Goal: Information Seeking & Learning: Compare options

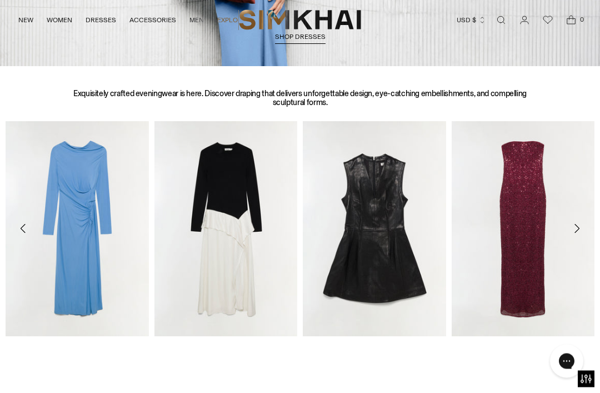
scroll to position [297, 0]
click at [203, 246] on img "Ornella Knit Satin Midi Dress" at bounding box center [226, 228] width 143 height 215
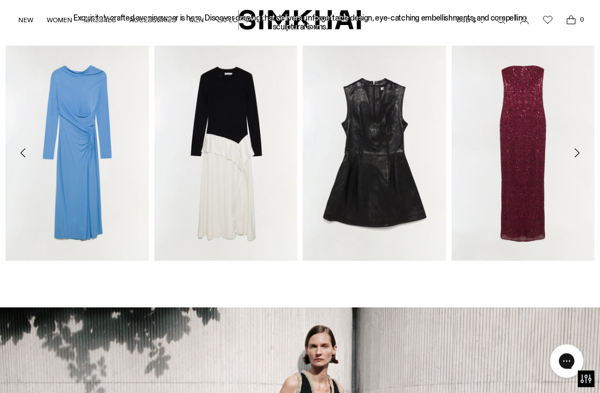
scroll to position [371, 0]
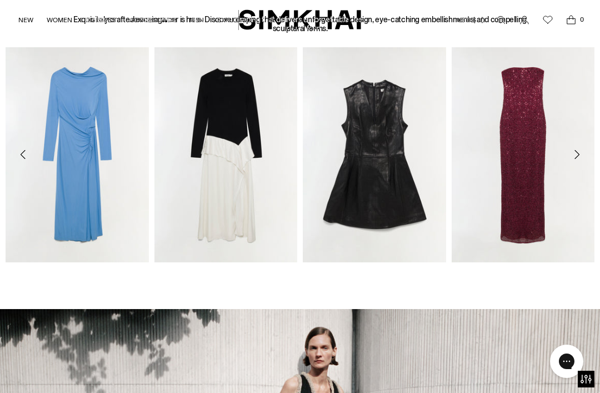
click at [579, 158] on icon "Move to next carousel slide" at bounding box center [576, 154] width 13 height 13
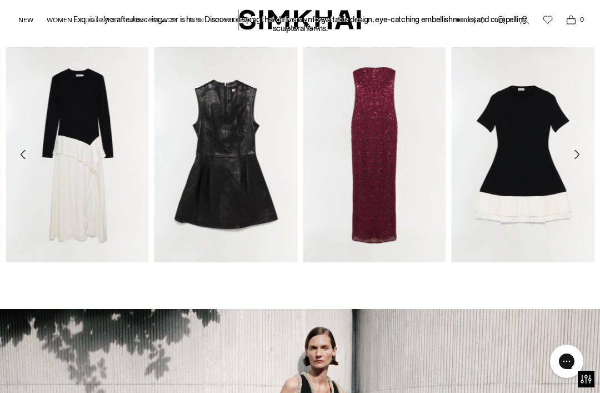
click at [582, 158] on icon "Move to next carousel slide" at bounding box center [576, 154] width 13 height 13
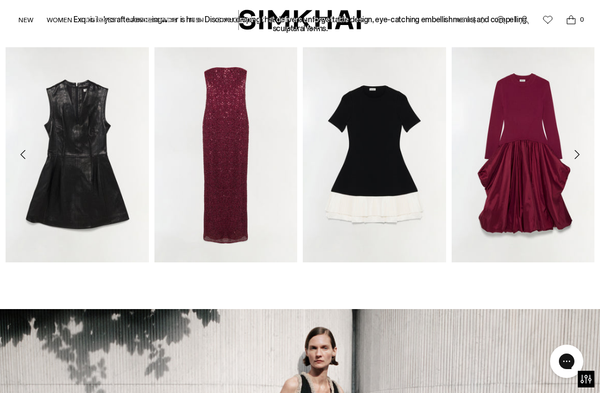
click at [581, 160] on icon "Move to next carousel slide" at bounding box center [576, 154] width 13 height 13
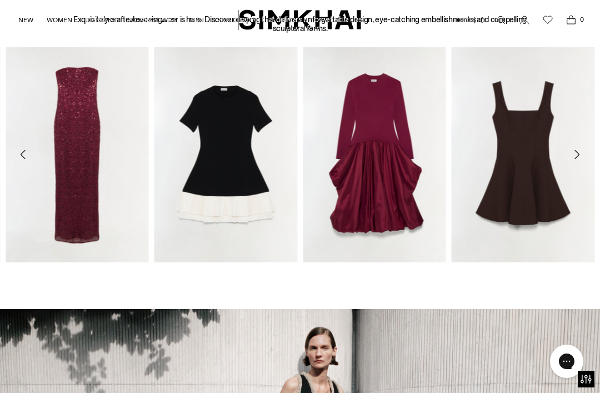
click at [580, 161] on button "Move to next carousel slide" at bounding box center [577, 154] width 24 height 24
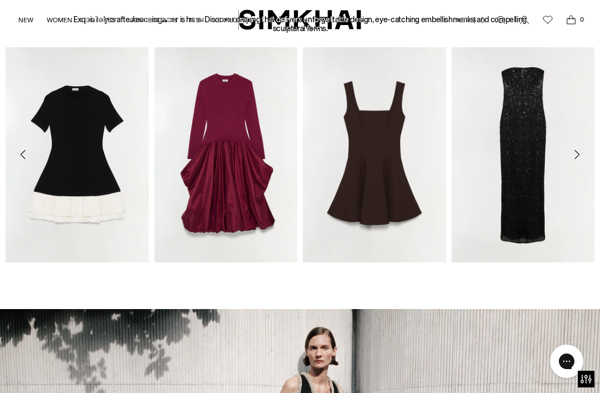
click at [584, 160] on button "Move to next carousel slide" at bounding box center [577, 154] width 24 height 24
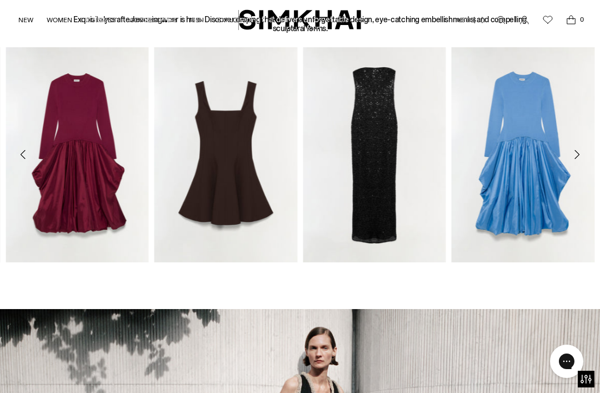
click at [533, 189] on img "Kenlie Taffeta Knit Midi Dress" at bounding box center [523, 154] width 143 height 215
click at [583, 157] on icon "Move to next carousel slide" at bounding box center [576, 154] width 13 height 13
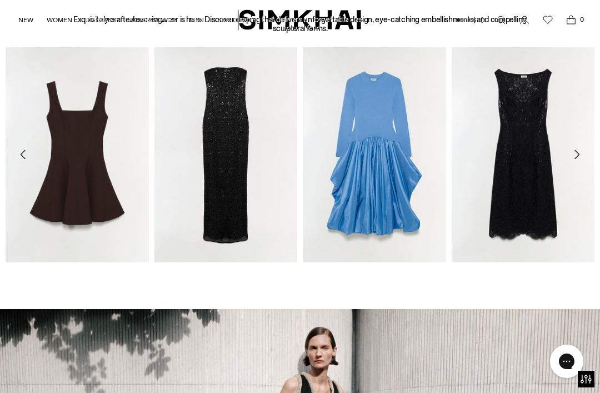
click at [588, 151] on button "Move to next carousel slide" at bounding box center [577, 154] width 24 height 24
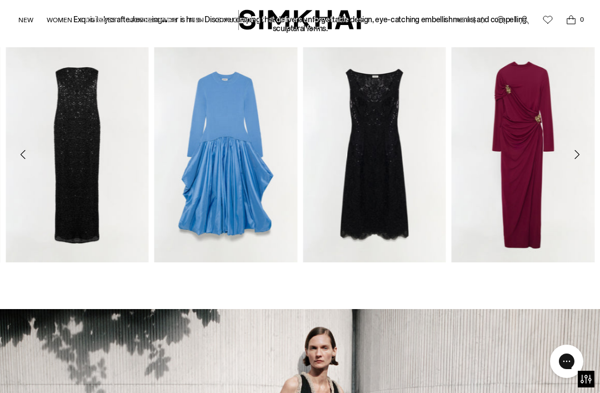
click at [579, 155] on icon "Move to next carousel slide" at bounding box center [576, 154] width 13 height 13
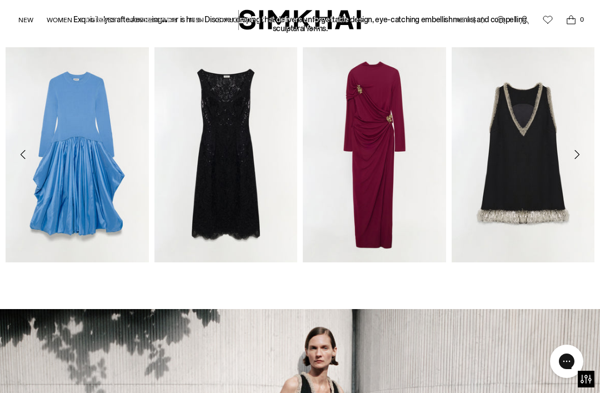
click at [580, 152] on icon "Move to next carousel slide" at bounding box center [576, 154] width 13 height 13
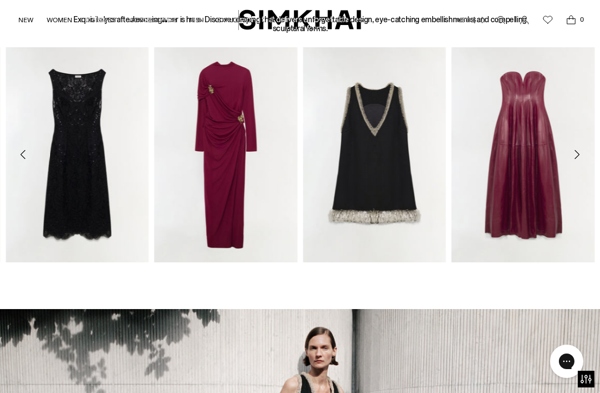
click at [577, 152] on icon "Move to next carousel slide" at bounding box center [576, 154] width 13 height 13
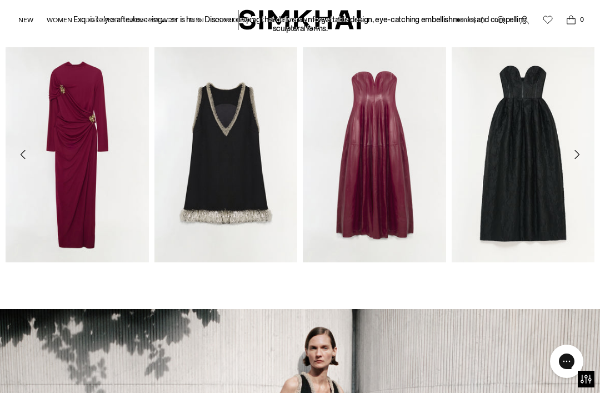
click at [581, 148] on icon "Move to next carousel slide" at bounding box center [576, 154] width 13 height 13
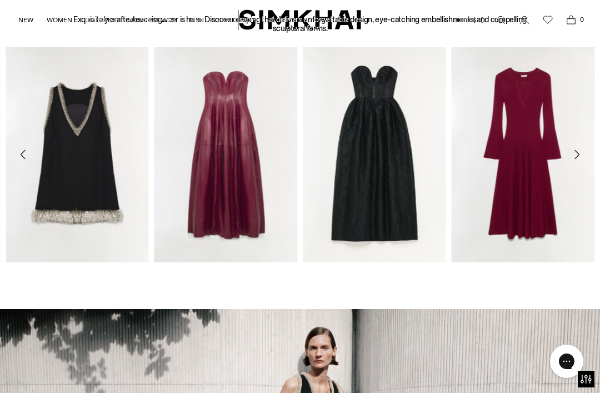
click at [584, 145] on button "Move to next carousel slide" at bounding box center [577, 154] width 24 height 24
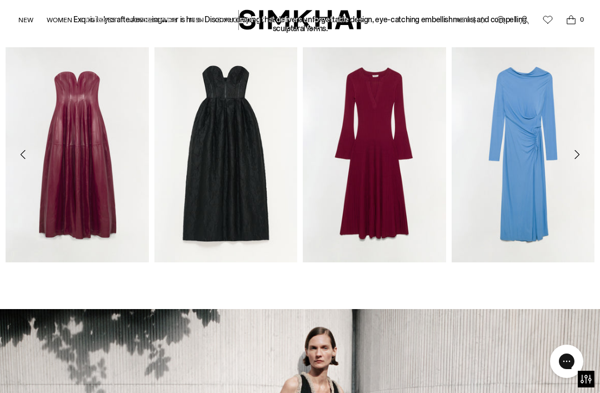
click at [581, 146] on button "Move to next carousel slide" at bounding box center [577, 154] width 24 height 24
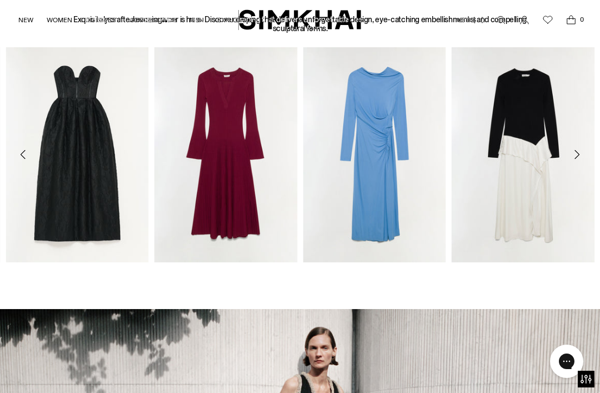
click at [581, 146] on button "Move to next carousel slide" at bounding box center [577, 154] width 24 height 24
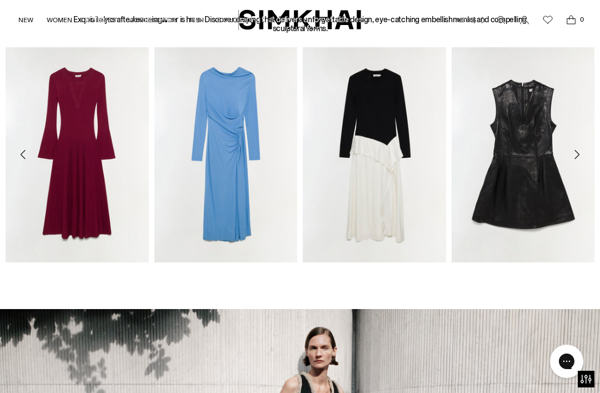
click at [574, 156] on icon "Move to next carousel slide" at bounding box center [576, 154] width 13 height 13
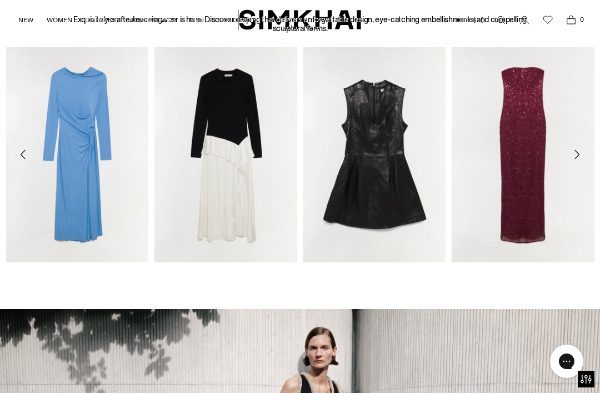
click at [575, 155] on icon "Move to next carousel slide" at bounding box center [576, 154] width 13 height 13
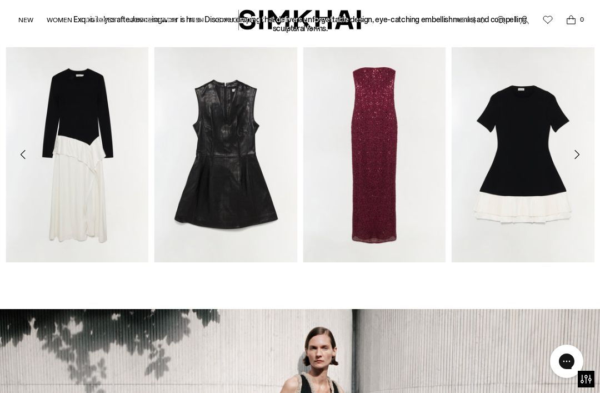
click at [574, 156] on icon "Move to next carousel slide" at bounding box center [576, 154] width 13 height 13
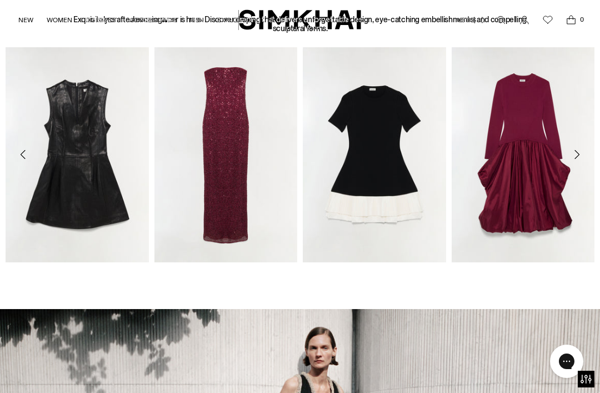
click at [575, 155] on icon "Move to next carousel slide" at bounding box center [576, 154] width 13 height 13
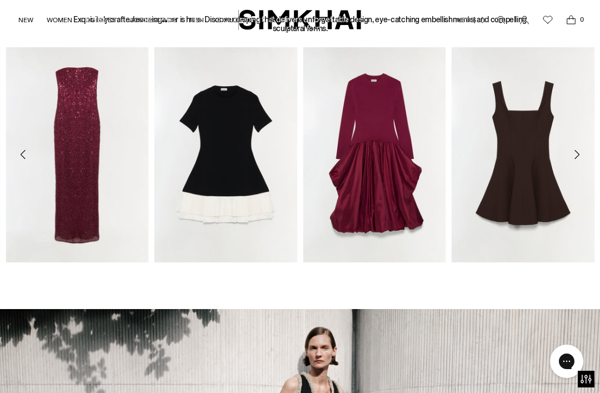
click at [578, 153] on icon "Move to next carousel slide" at bounding box center [576, 154] width 13 height 13
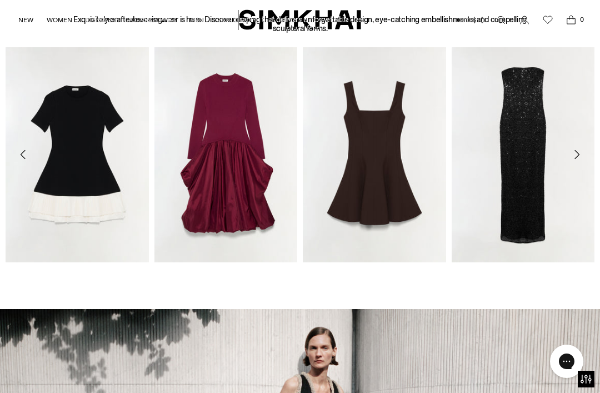
click at [575, 156] on icon "Move to next carousel slide" at bounding box center [576, 154] width 13 height 13
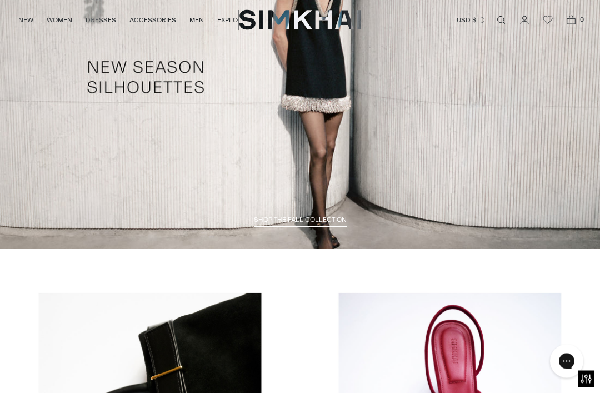
scroll to position [775, 0]
click at [310, 223] on link "SHOP THE FALL COLLECTION" at bounding box center [300, 221] width 93 height 11
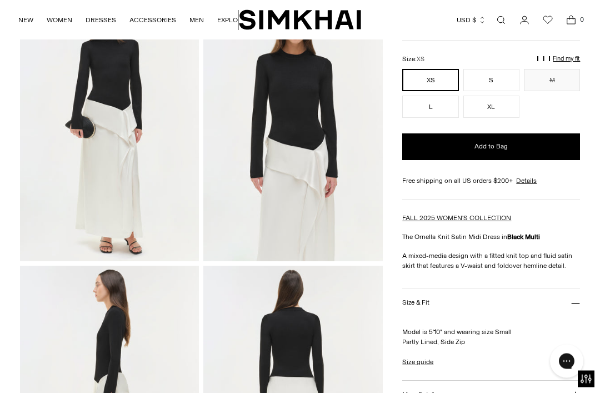
scroll to position [73, 0]
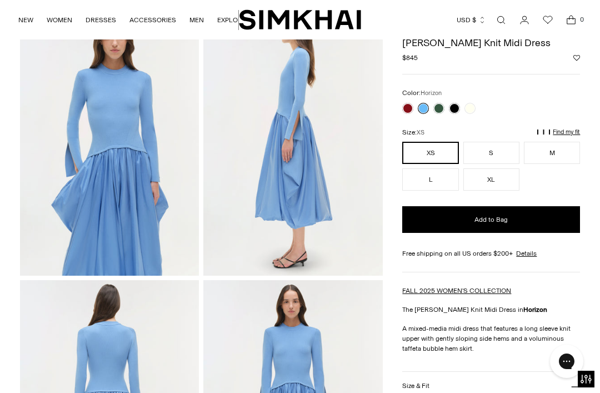
scroll to position [347, 0]
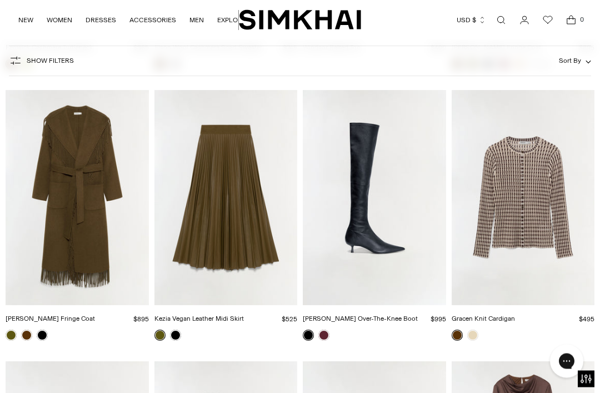
scroll to position [1679, 0]
click at [165, 315] on link "Kezia Vegan Leather Midi Skirt" at bounding box center [199, 319] width 89 height 8
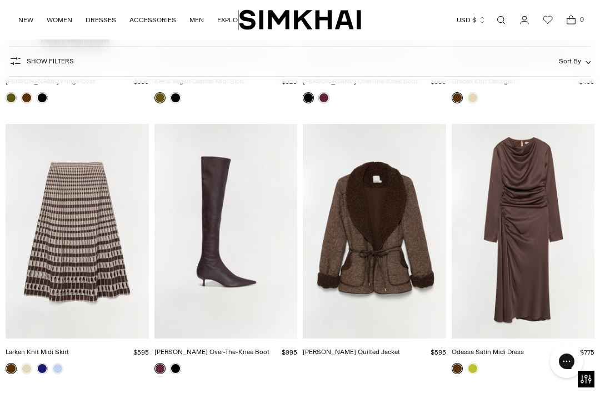
scroll to position [1914, 0]
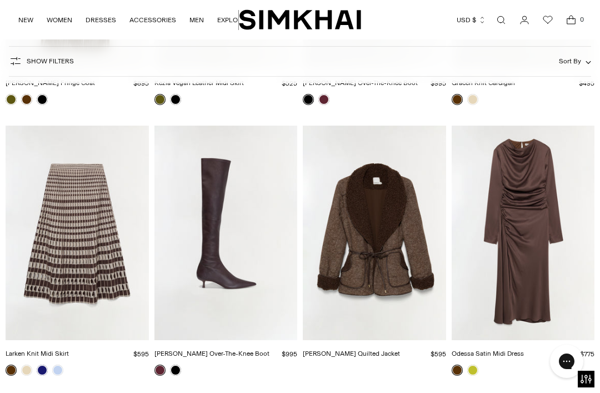
click at [68, 265] on img "Larken Knit Midi Skirt" at bounding box center [77, 233] width 143 height 215
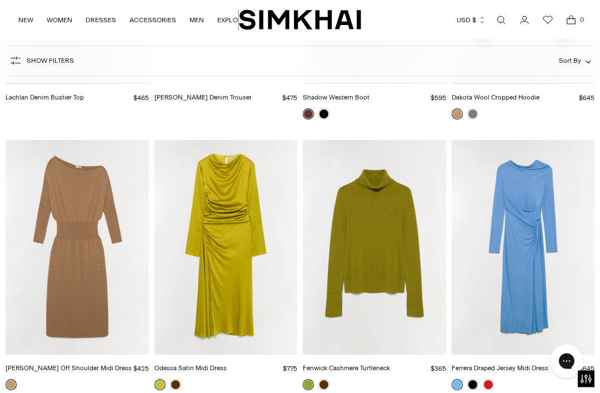
scroll to position [5693, 0]
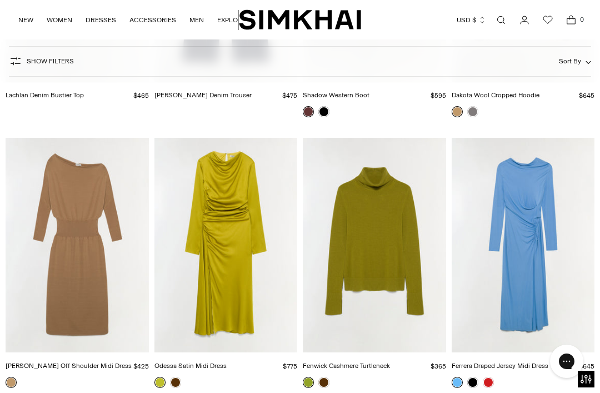
click at [175, 321] on img "Odessa Satin Midi Dress" at bounding box center [226, 245] width 143 height 215
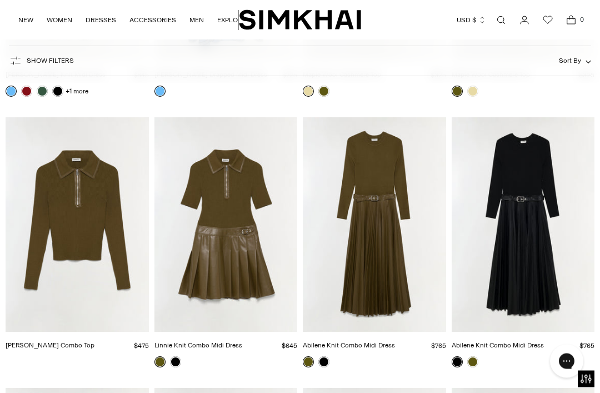
scroll to position [6255, 0]
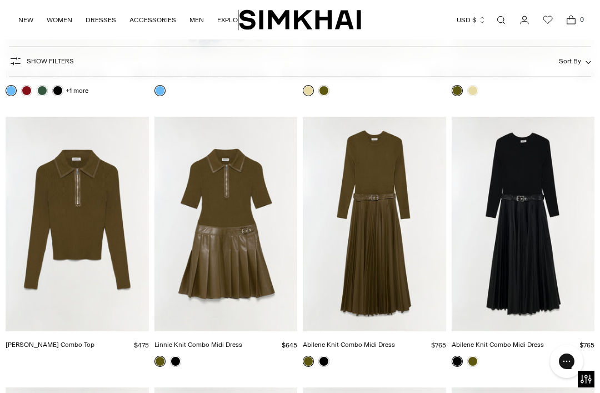
click at [367, 226] on img "Abilene Knit Combo Midi Dress" at bounding box center [374, 224] width 143 height 215
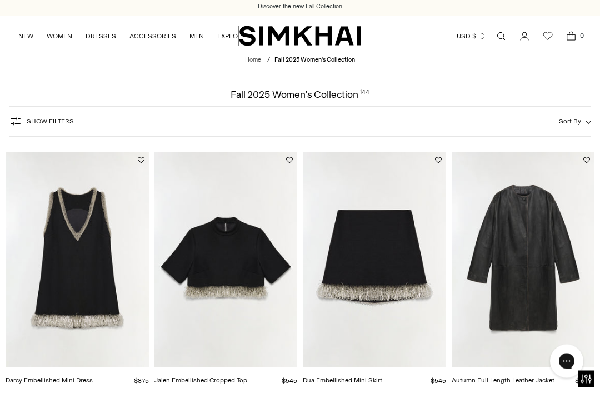
scroll to position [0, 0]
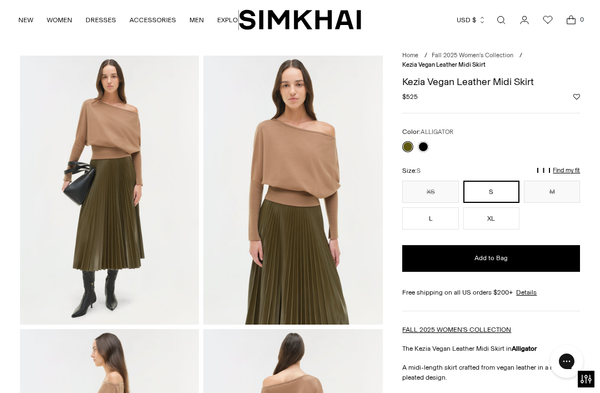
scroll to position [13, 0]
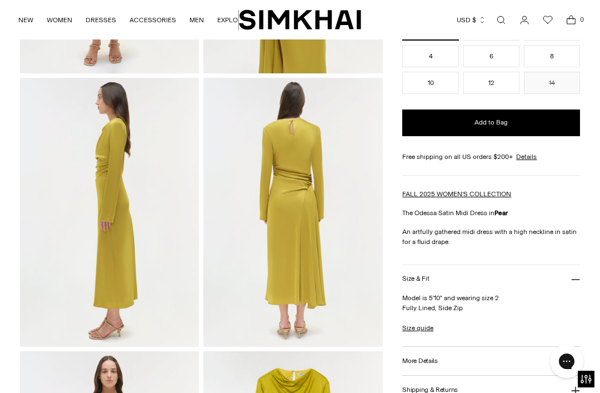
scroll to position [264, 0]
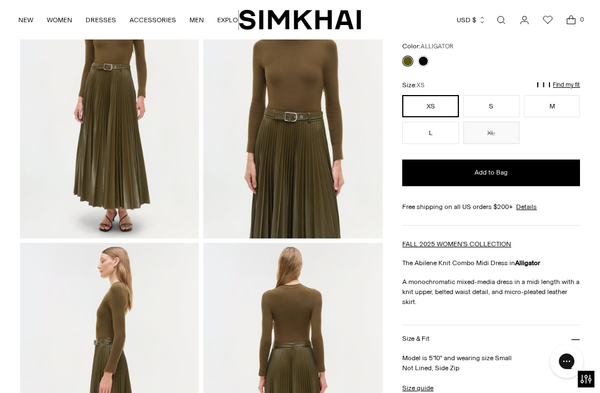
scroll to position [111, 0]
